Goal: Complete application form: Complete application form

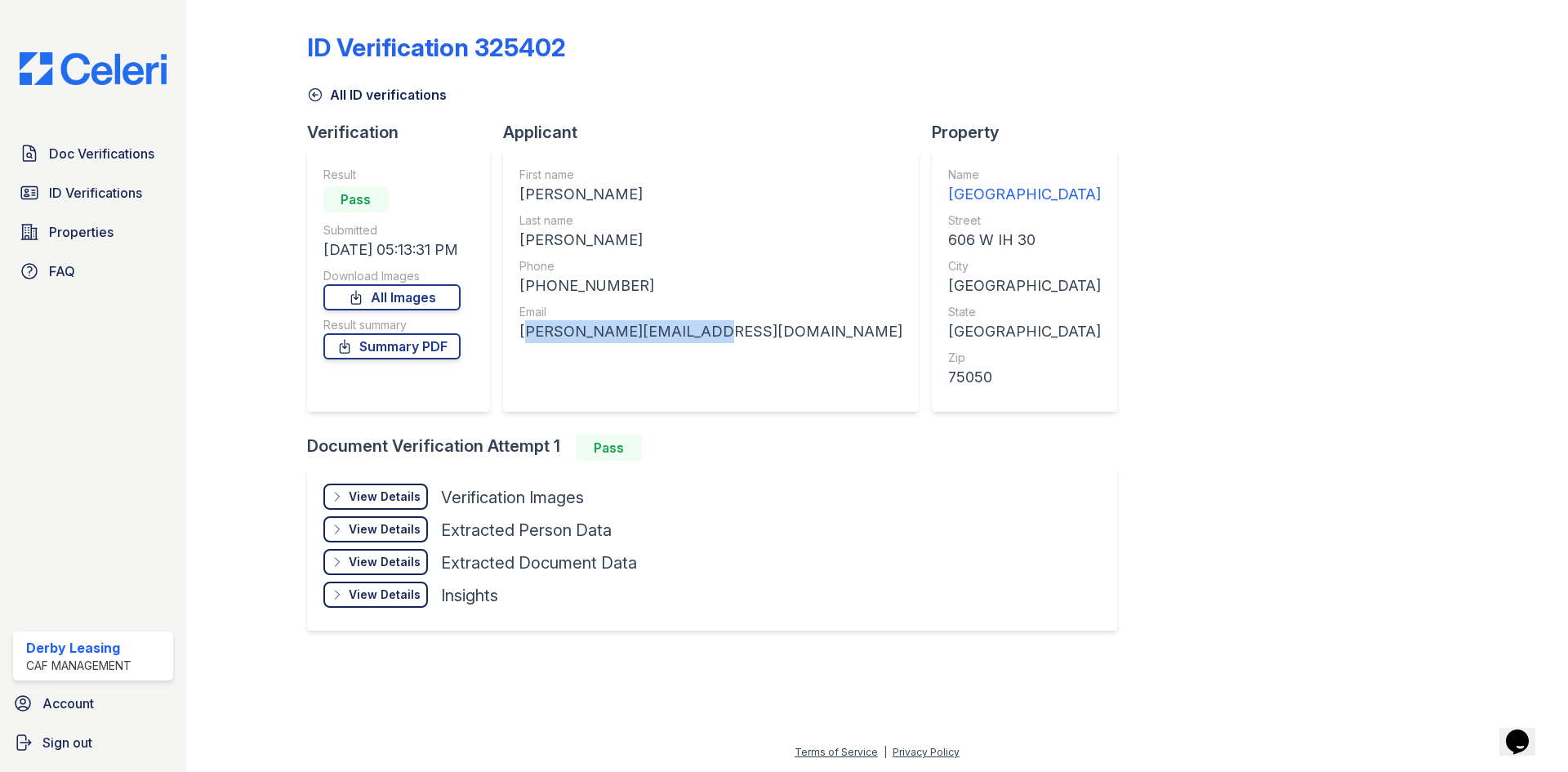
drag, startPoint x: 512, startPoint y: 334, endPoint x: 704, endPoint y: 334, distance: 192.0
click at [704, 334] on div "First name DANNA ELIZABETH Last name GARCIA Phone +14695656613 Email danna.ben6…" at bounding box center [710, 281] width 416 height 262
click at [932, 367] on div "Name Derby Park Street 606 W IH 30 City Grand Prairie State TX Zip 75050" at bounding box center [1024, 281] width 185 height 262
click at [701, 335] on div "danna.ben652@gmail.com" at bounding box center [710, 331] width 383 height 23
drag, startPoint x: 701, startPoint y: 335, endPoint x: 530, endPoint y: 334, distance: 171.0
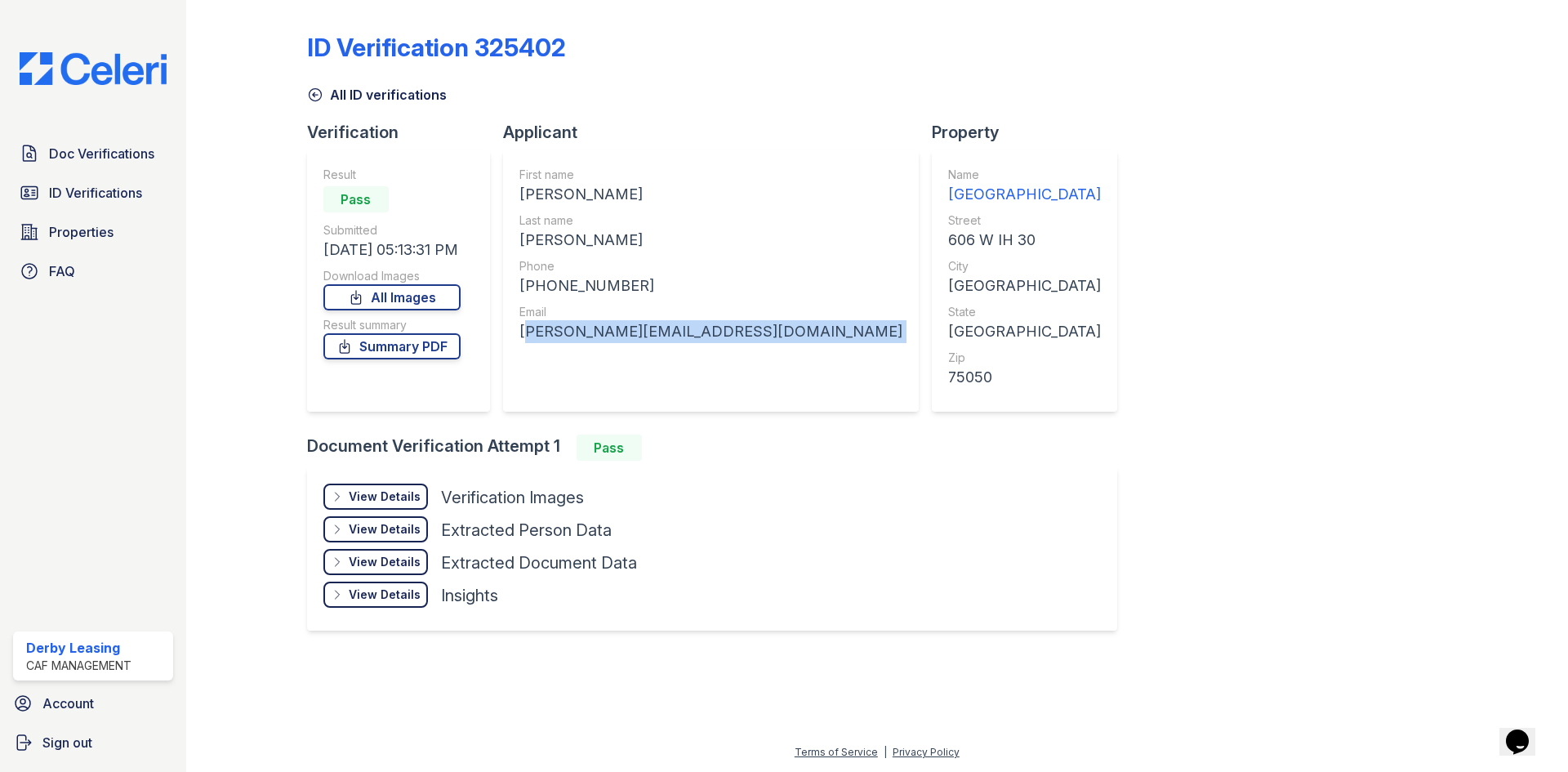
click at [530, 334] on div "danna.ben652@gmail.com" at bounding box center [710, 331] width 383 height 23
copy div "danna.ben652@gmail.com"
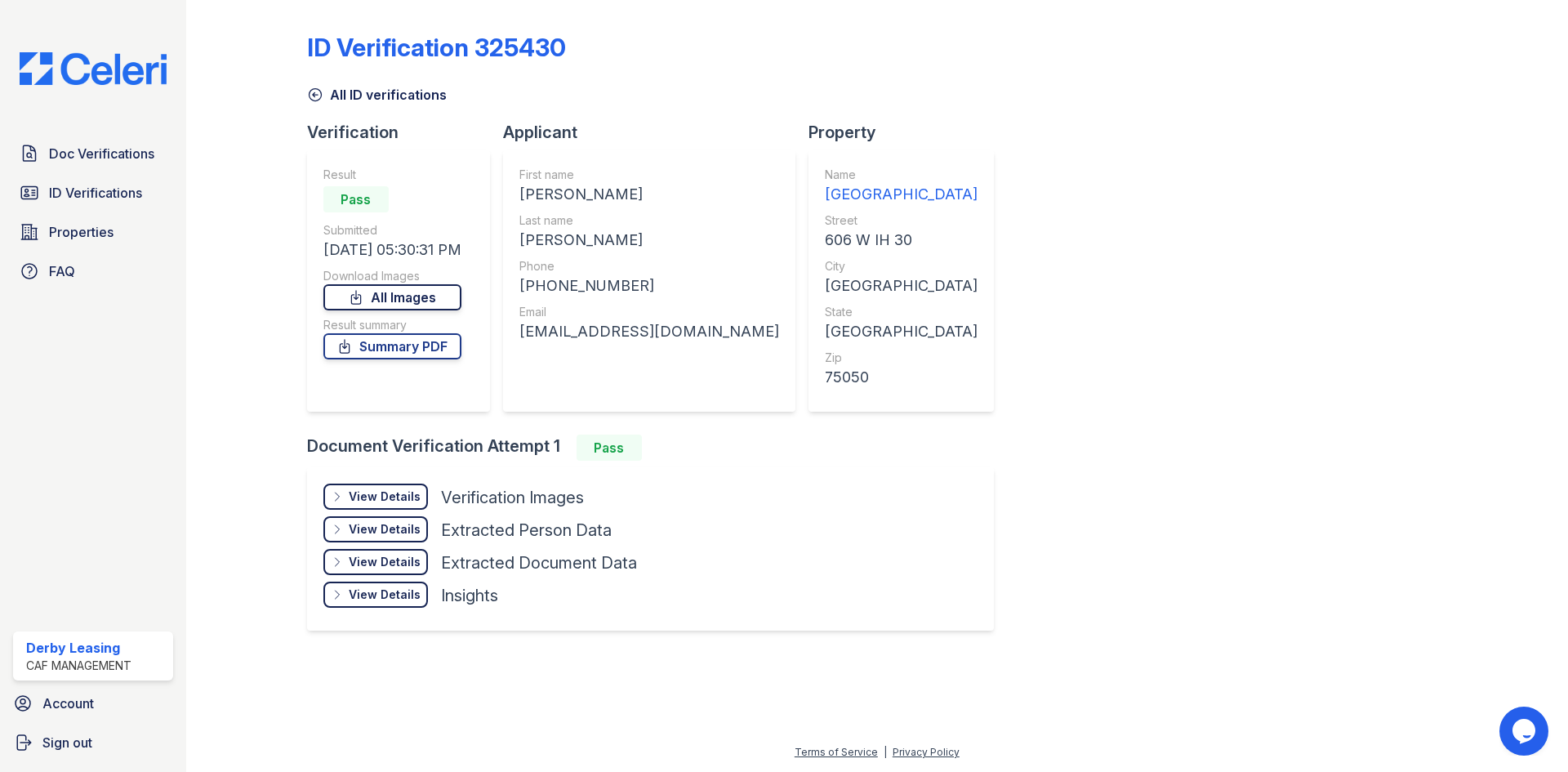
click at [430, 306] on link "All Images" at bounding box center [392, 297] width 138 height 26
click at [420, 355] on link "Summary PDF" at bounding box center [392, 346] width 138 height 26
click at [996, 366] on div "ID Verification 325430 All ID verifications Verification Result Pass Submitted …" at bounding box center [877, 330] width 1139 height 646
click at [450, 354] on link "Summary PDF" at bounding box center [392, 346] width 138 height 26
click at [367, 353] on link "Summary PDF" at bounding box center [392, 346] width 138 height 26
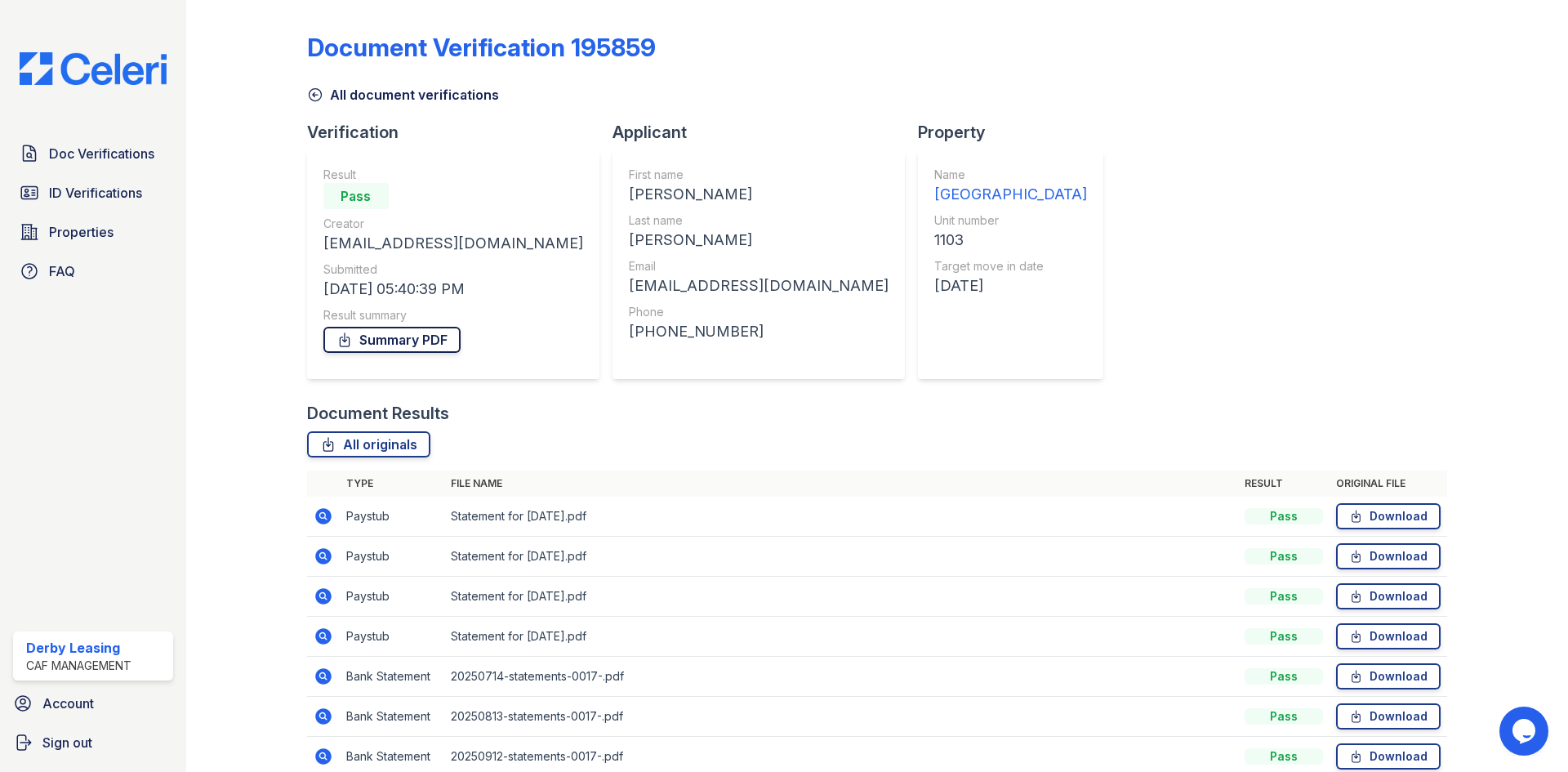
click at [424, 333] on link "Summary PDF" at bounding box center [392, 340] width 137 height 26
click at [380, 439] on link "All originals" at bounding box center [368, 444] width 123 height 26
click at [400, 439] on link "All originals" at bounding box center [368, 444] width 123 height 26
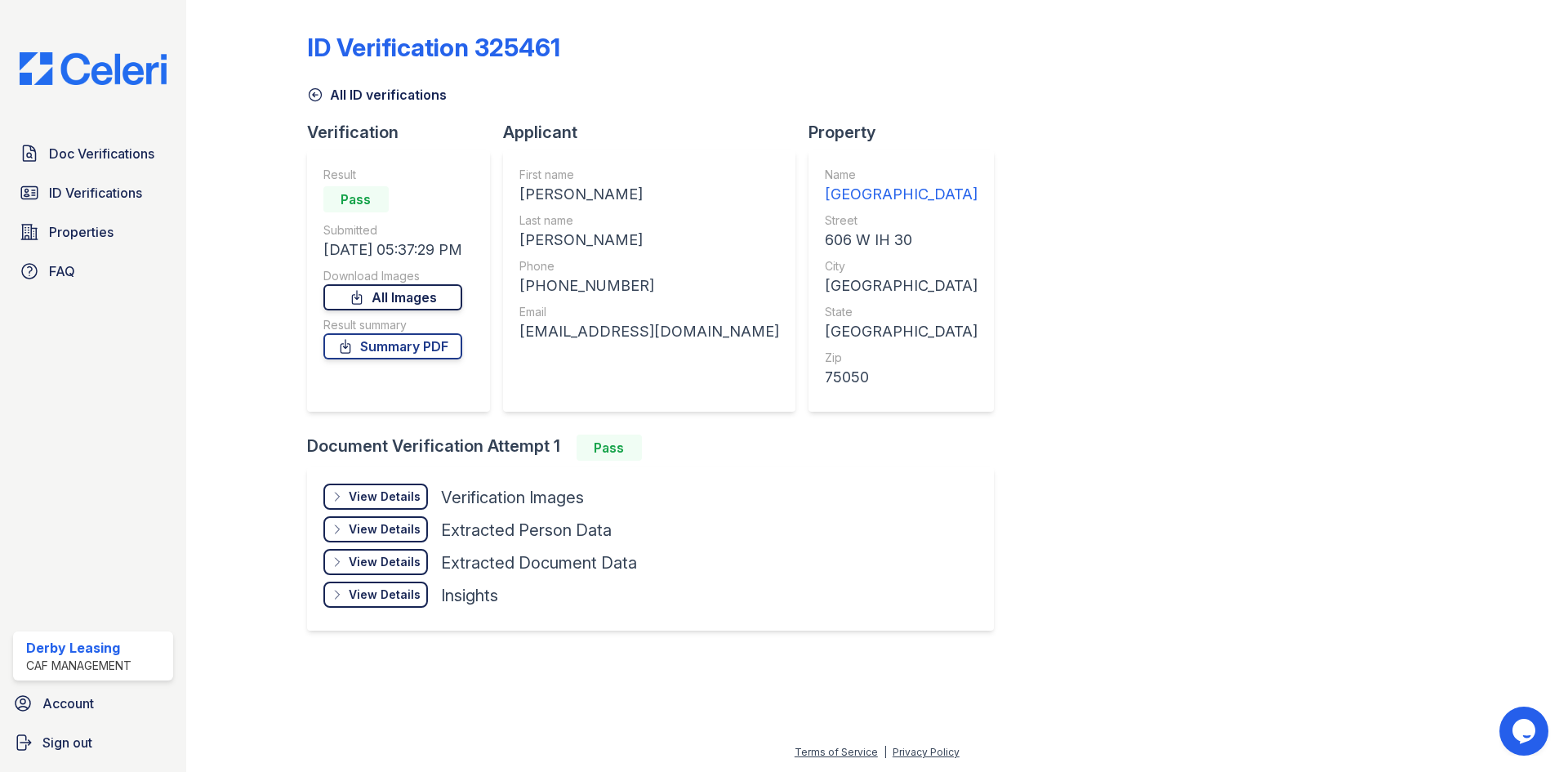
click at [456, 300] on link "All Images" at bounding box center [392, 297] width 139 height 26
click at [428, 349] on link "Summary PDF" at bounding box center [392, 346] width 139 height 26
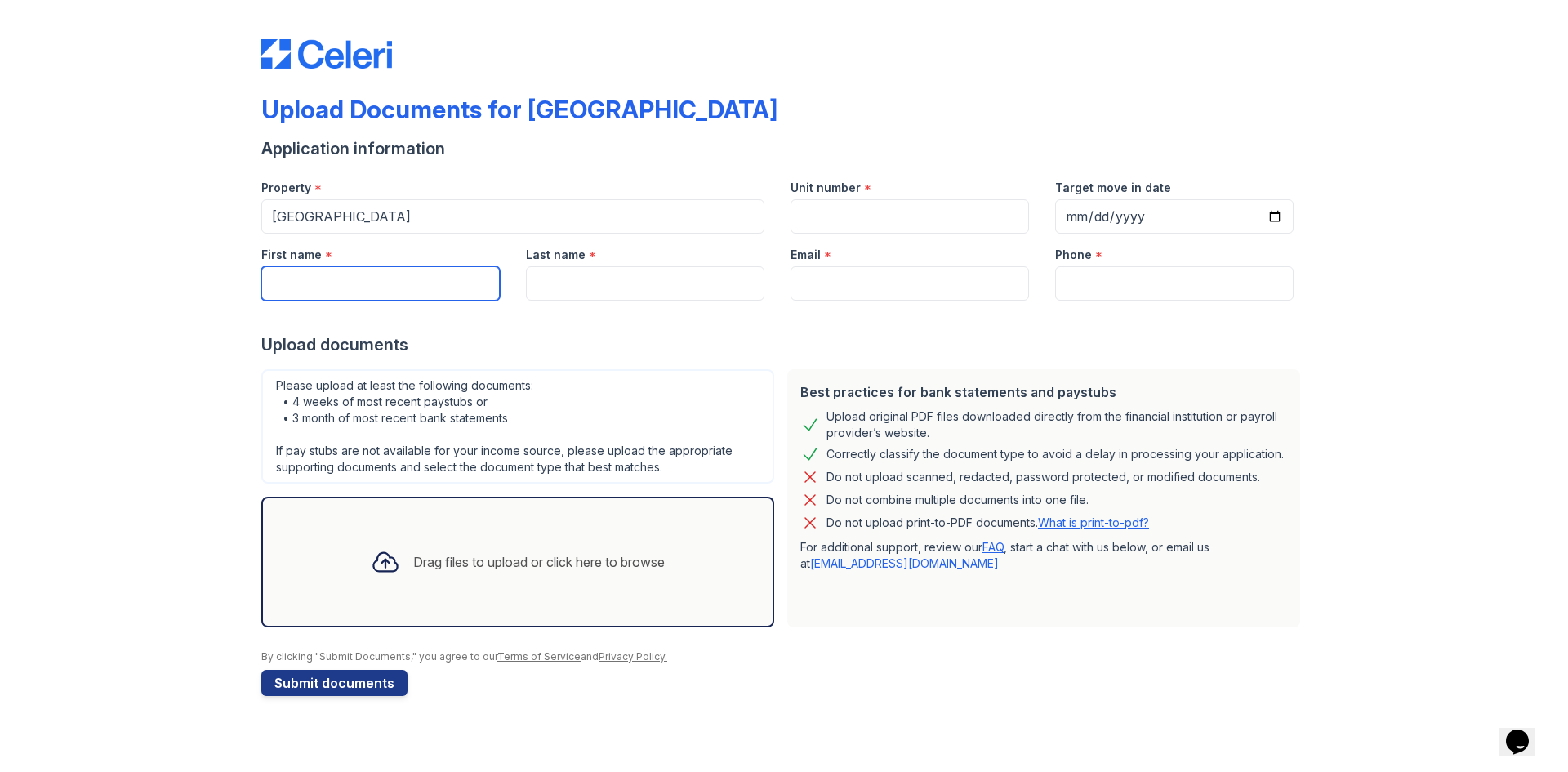
click at [430, 281] on input "First name" at bounding box center [380, 283] width 238 height 34
type input "Jessica"
click at [624, 292] on input "Last name" at bounding box center [645, 283] width 238 height 34
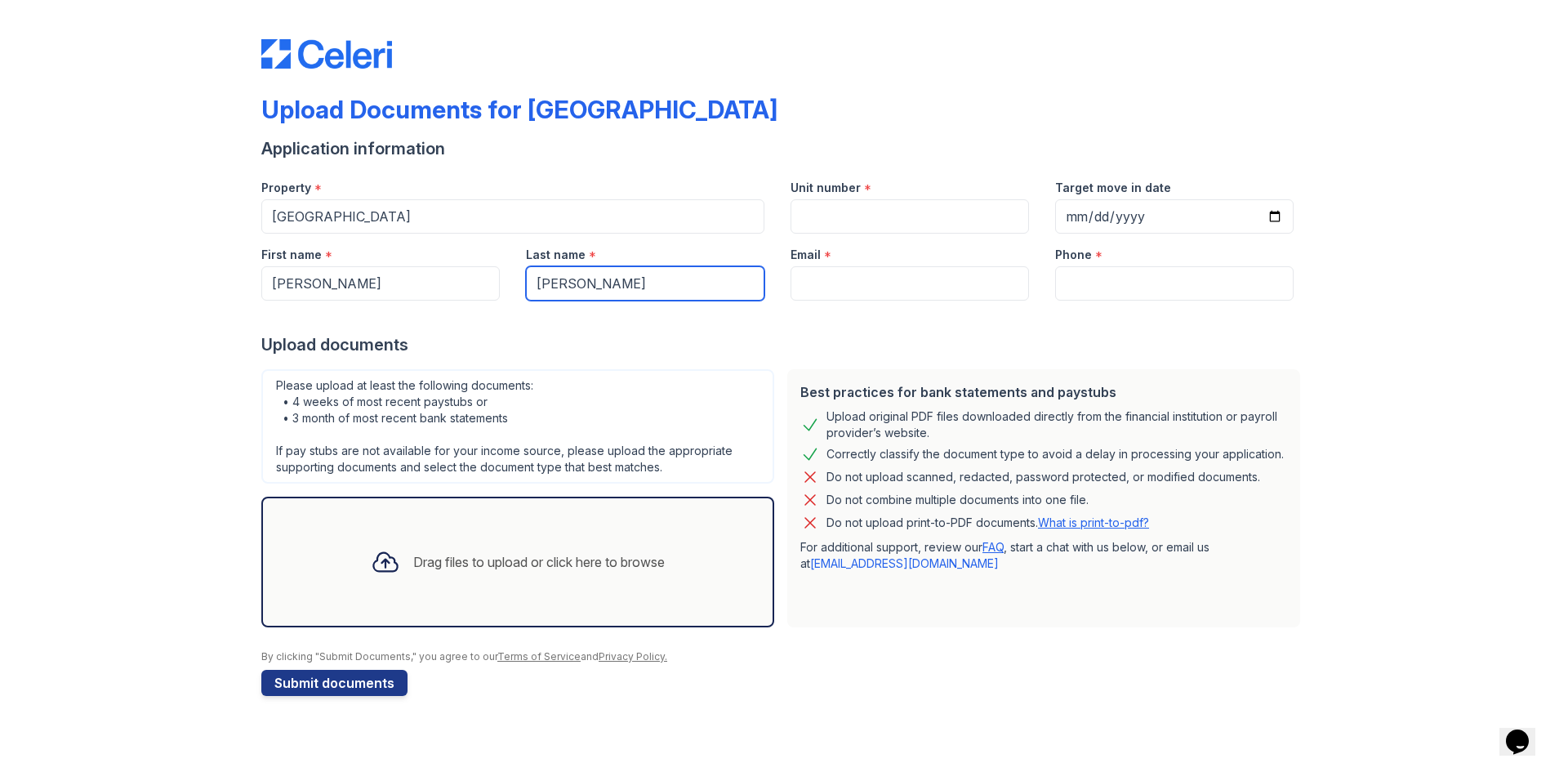
type input "Campbell"
click at [913, 237] on div "Email *" at bounding box center [909, 250] width 238 height 33
click at [935, 212] on input "Unit number" at bounding box center [909, 216] width 238 height 34
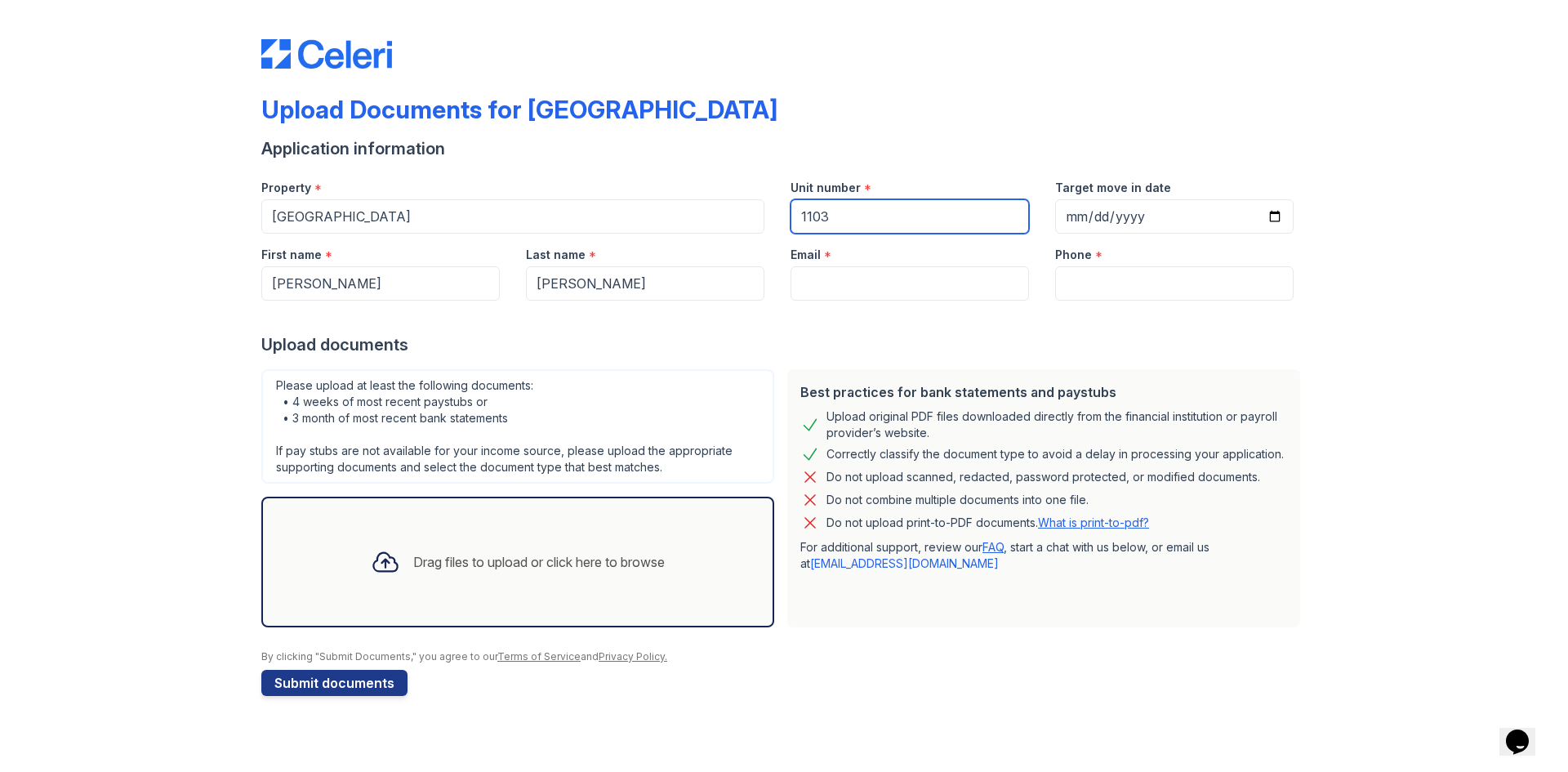
type input "1103"
drag, startPoint x: 843, startPoint y: 292, endPoint x: 835, endPoint y: 301, distance: 12.0
click at [841, 298] on input "Email" at bounding box center [909, 283] width 238 height 34
paste input "jsc101895@gmail.com"
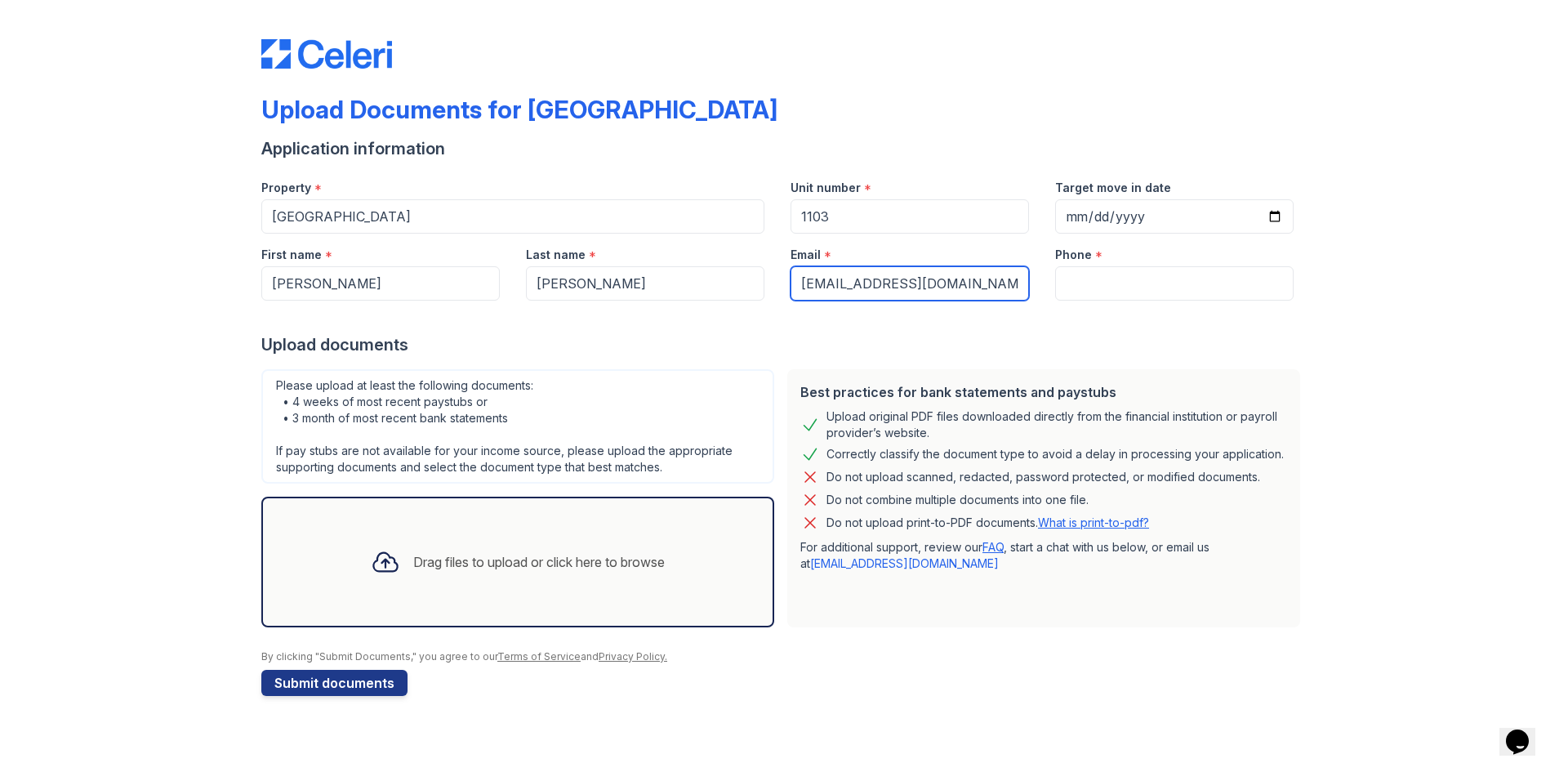
type input "jsc101895@gmail.com"
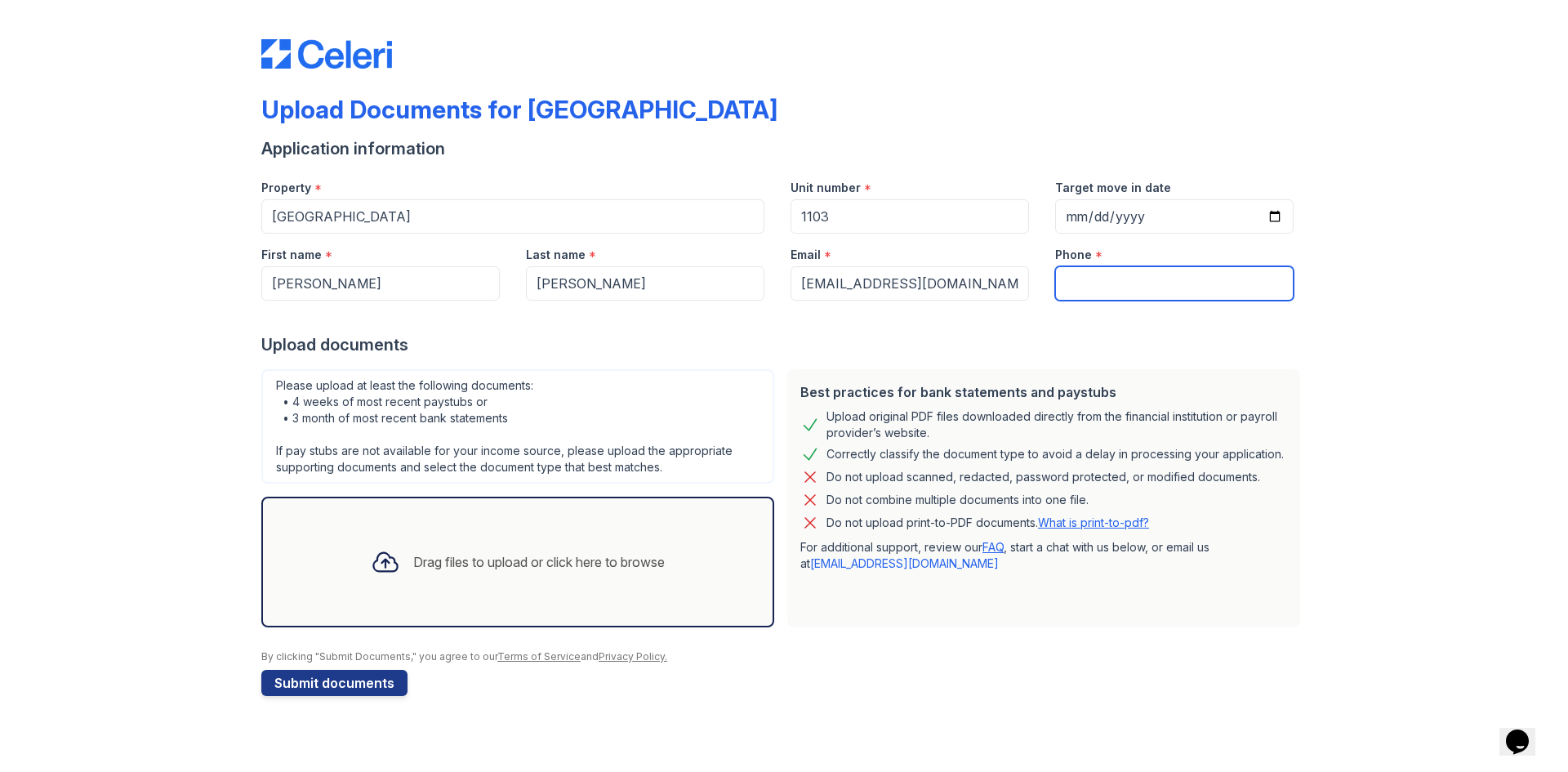
click at [1228, 287] on input "Phone" at bounding box center [1174, 283] width 238 height 34
paste input "(817) 714-3330"
type input "(817) 714-3330"
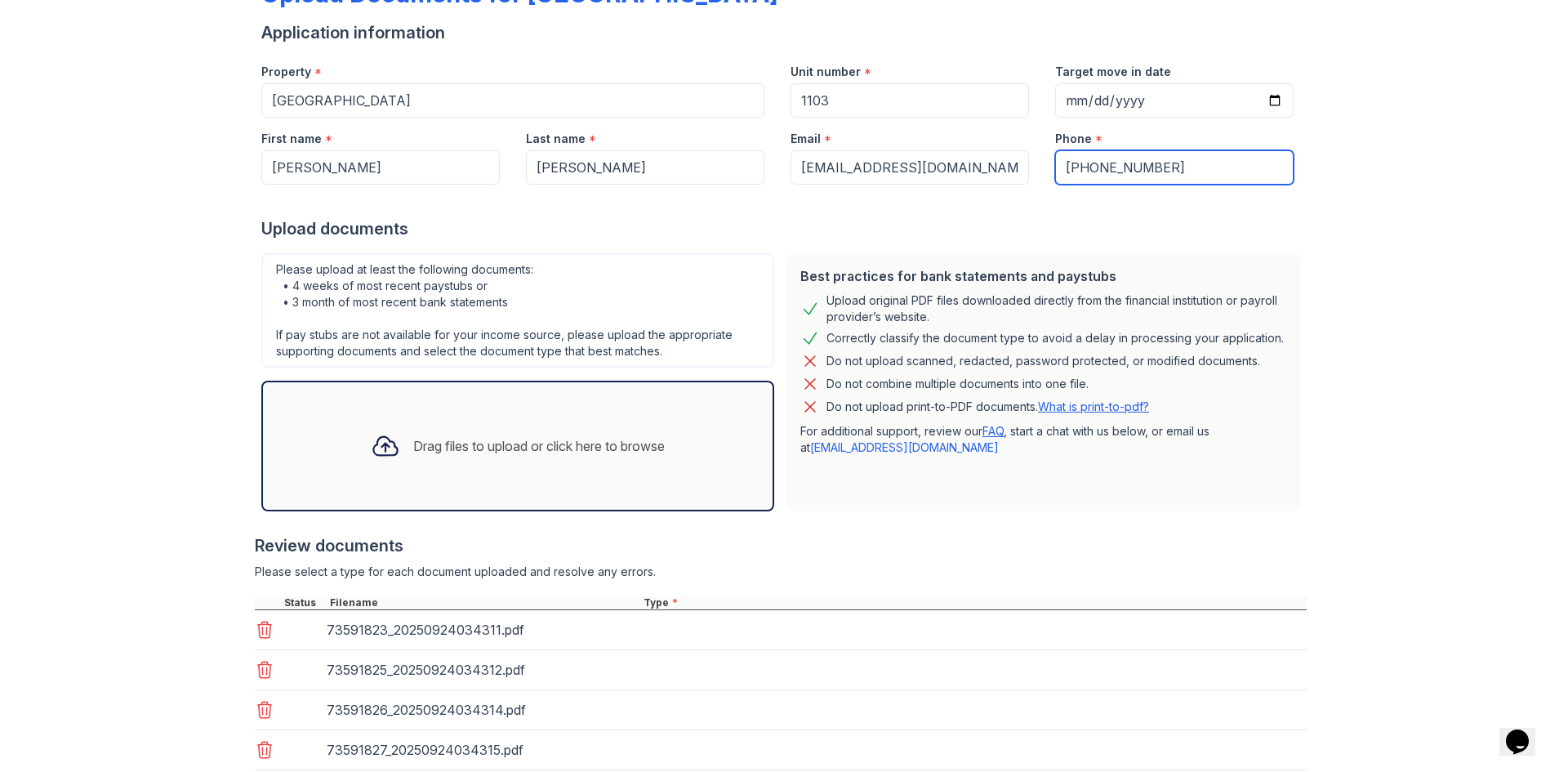
scroll to position [265, 0]
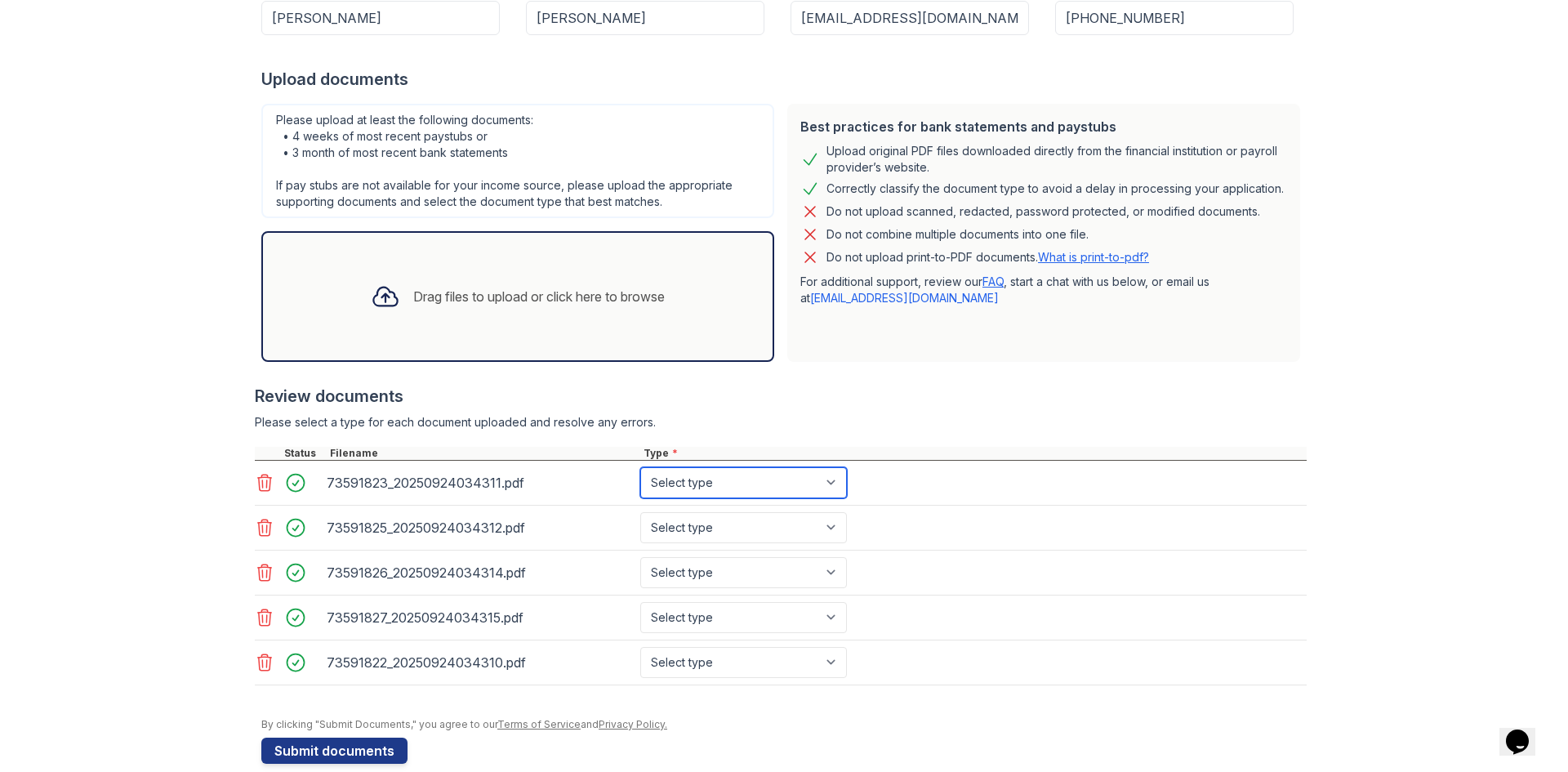
click at [808, 484] on select "Select type Paystub Bank Statement Offer Letter Tax Documents Benefit Award Let…" at bounding box center [744, 483] width 207 height 31
select select "paystub"
click at [640, 467] on select "Select type Paystub Bank Statement Offer Letter Tax Documents Benefit Award Let…" at bounding box center [744, 483] width 207 height 31
click at [741, 538] on select "Select type Paystub Bank Statement Offer Letter Tax Documents Benefit Award Let…" at bounding box center [744, 528] width 207 height 31
select select "paystub"
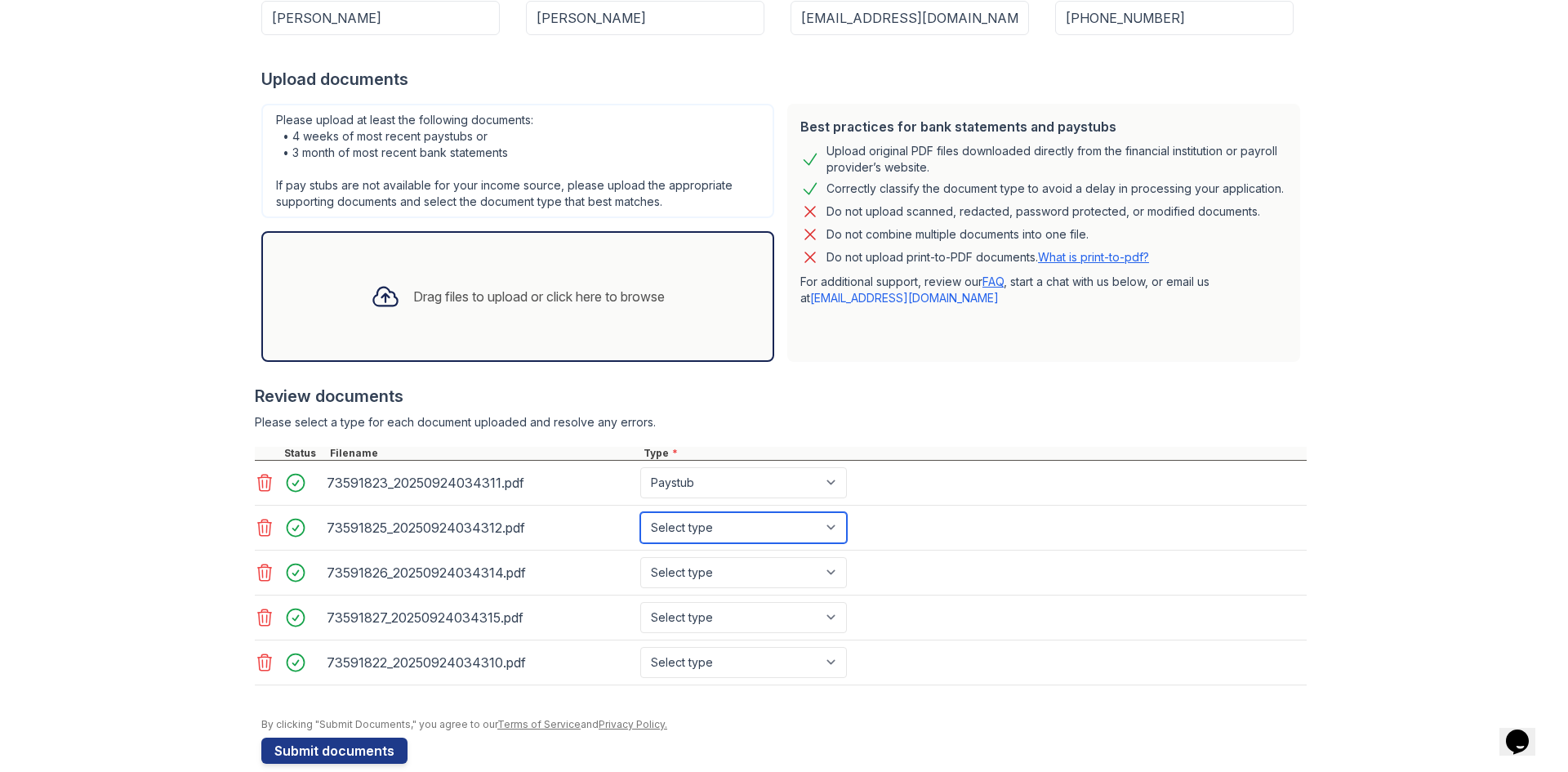
click at [640, 512] on select "Select type Paystub Bank Statement Offer Letter Tax Documents Benefit Award Let…" at bounding box center [744, 528] width 207 height 31
click at [731, 566] on select "Select type Paystub Bank Statement Offer Letter Tax Documents Benefit Award Let…" at bounding box center [744, 572] width 207 height 31
select select "paystub"
click at [640, 557] on select "Select type Paystub Bank Statement Offer Letter Tax Documents Benefit Award Let…" at bounding box center [744, 572] width 207 height 31
click at [713, 609] on select "Select type Paystub Bank Statement Offer Letter Tax Documents Benefit Award Let…" at bounding box center [744, 617] width 207 height 31
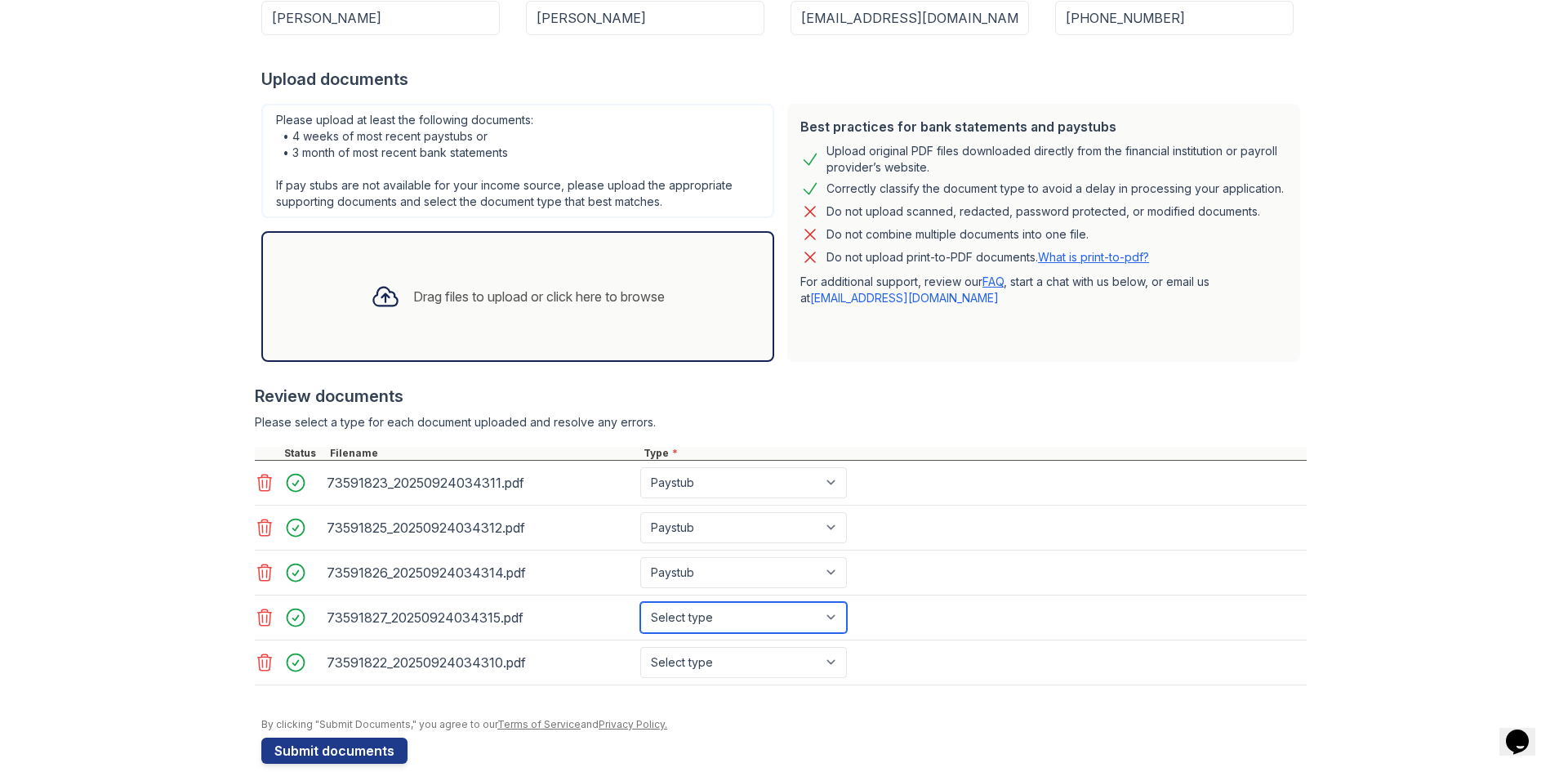
select select "paystub"
click at [640, 602] on select "Select type Paystub Bank Statement Offer Letter Tax Documents Benefit Award Let…" at bounding box center [744, 617] width 207 height 31
click at [802, 661] on select "Select type Paystub Bank Statement Offer Letter Tax Documents Benefit Award Let…" at bounding box center [744, 662] width 207 height 31
select select "paystub"
click at [640, 646] on select "Select type Paystub Bank Statement Offer Letter Tax Documents Benefit Award Let…" at bounding box center [744, 662] width 207 height 31
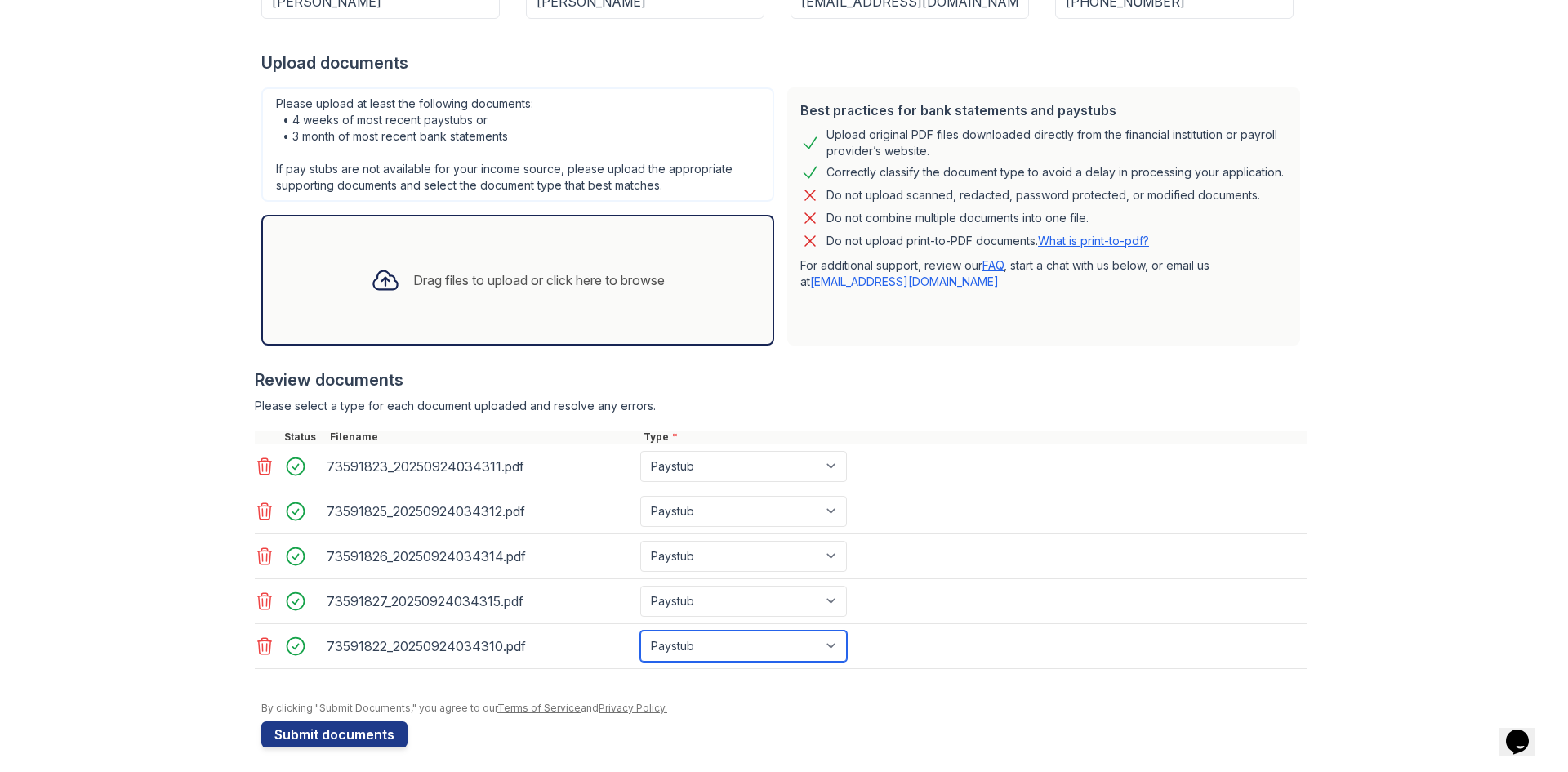
scroll to position [290, 0]
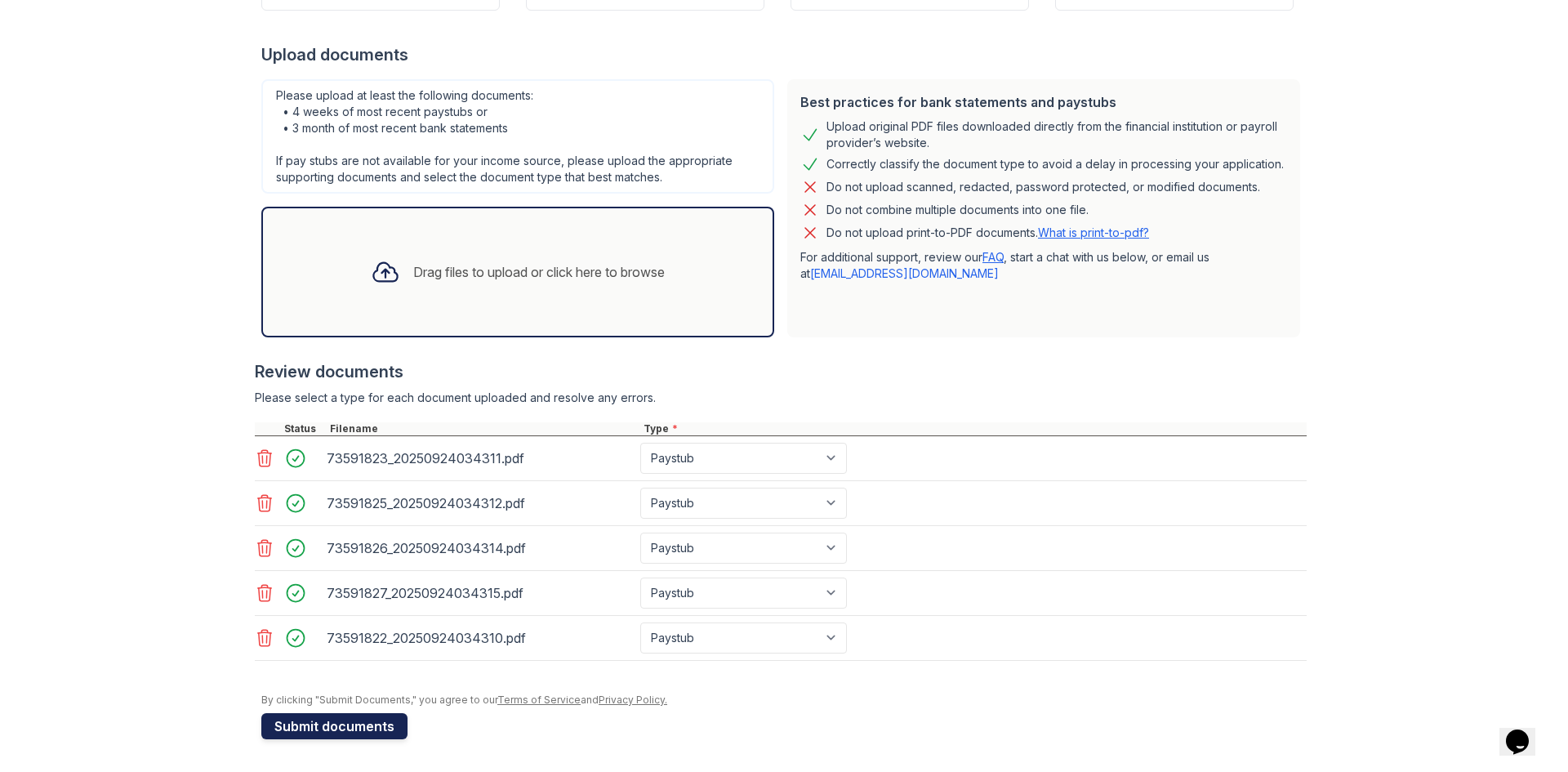
click at [366, 730] on button "Submit documents" at bounding box center [335, 726] width 146 height 26
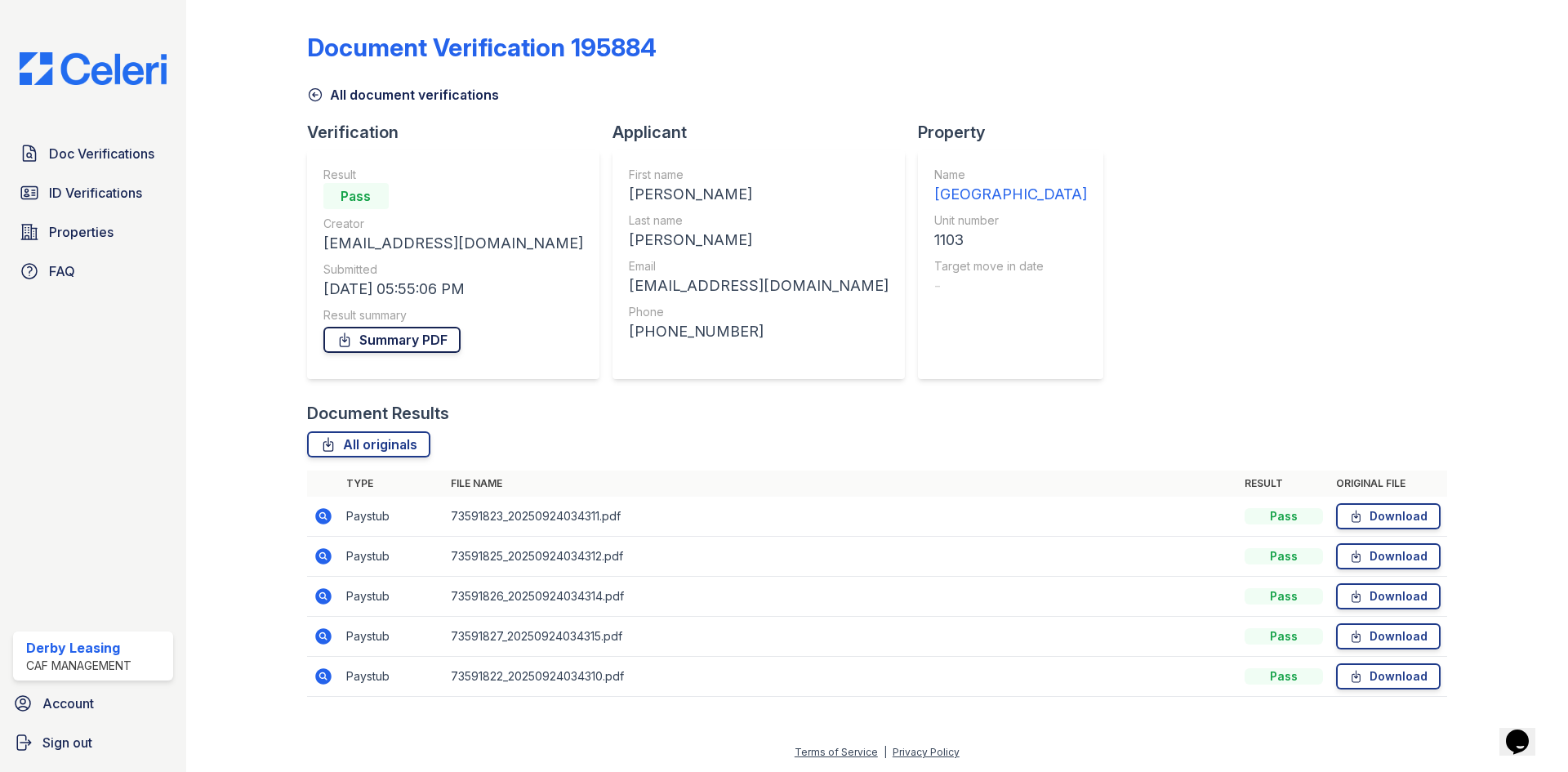
click at [413, 327] on link "Summary PDF" at bounding box center [392, 340] width 137 height 26
click at [275, 155] on div at bounding box center [260, 360] width 95 height 707
